Goal: Navigation & Orientation: Find specific page/section

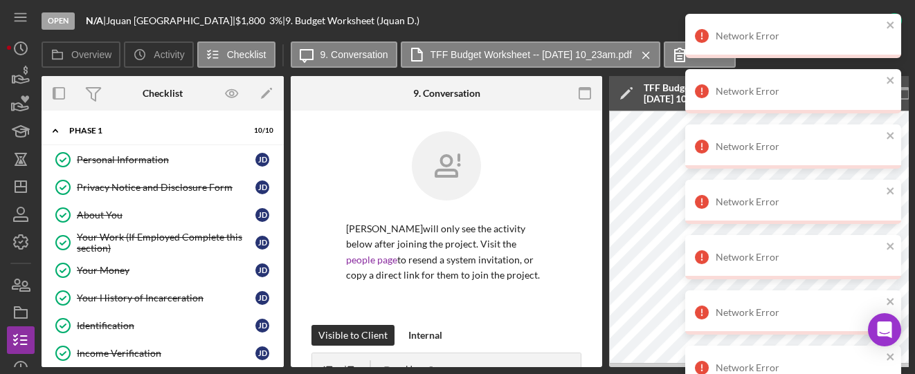
scroll to position [746, 0]
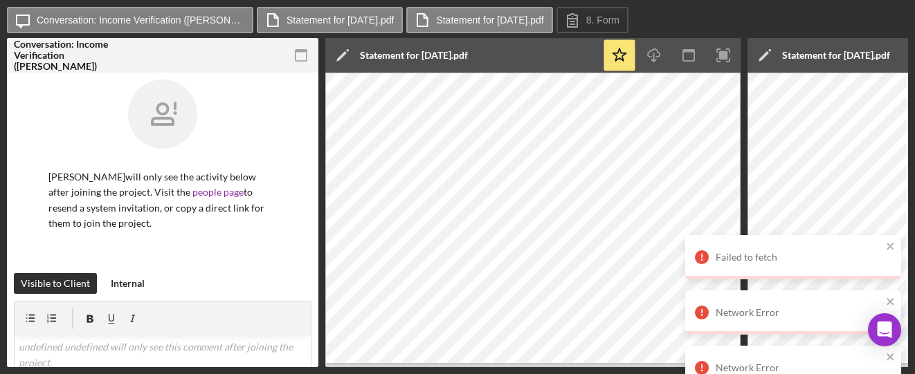
scroll to position [461, 0]
